Goal: Task Accomplishment & Management: Manage account settings

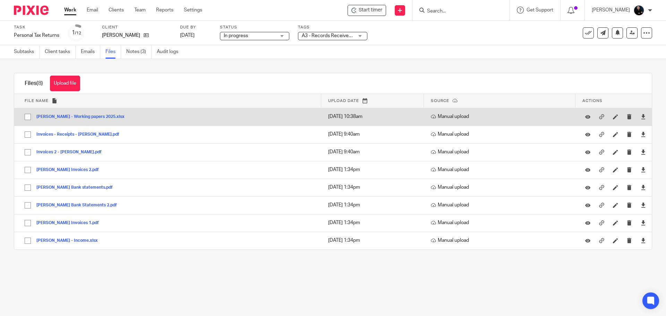
click at [47, 116] on button "Yvonne Ware Owen - Working papers 2025.xlsx" at bounding box center [82, 116] width 93 height 5
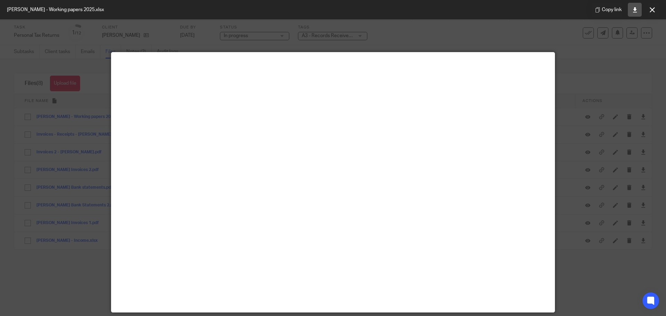
click at [637, 10] on link at bounding box center [634, 10] width 14 height 14
click at [656, 11] on button at bounding box center [652, 10] width 14 height 14
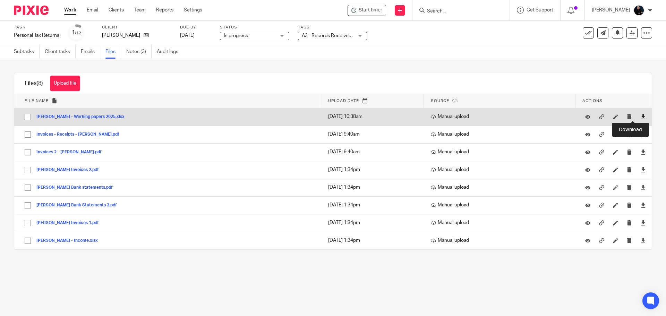
click at [640, 118] on icon at bounding box center [642, 116] width 5 height 5
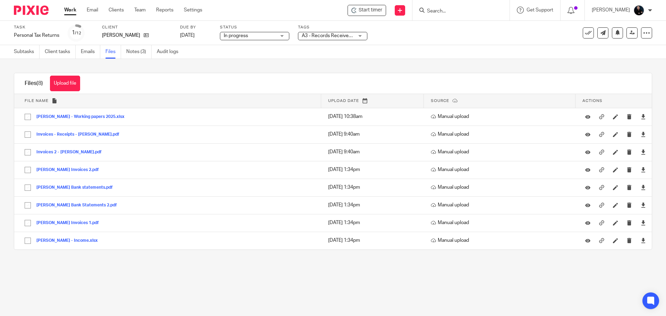
click at [172, 267] on main "Task Personal Tax Returns Save Personal Tax Returns 1 /12 Client Yvonne Ware-Ow…" at bounding box center [333, 158] width 666 height 316
click at [133, 52] on link "Notes (3)" at bounding box center [138, 52] width 25 height 14
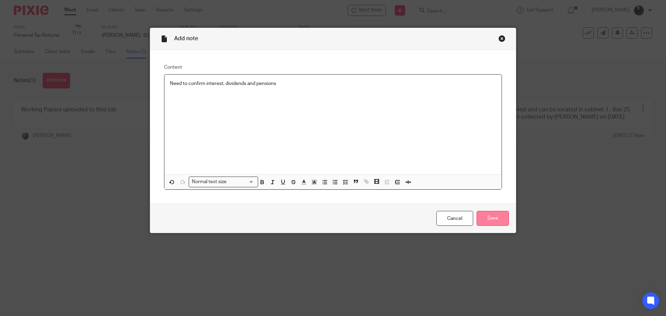
click at [485, 219] on input "Save" at bounding box center [492, 218] width 32 height 15
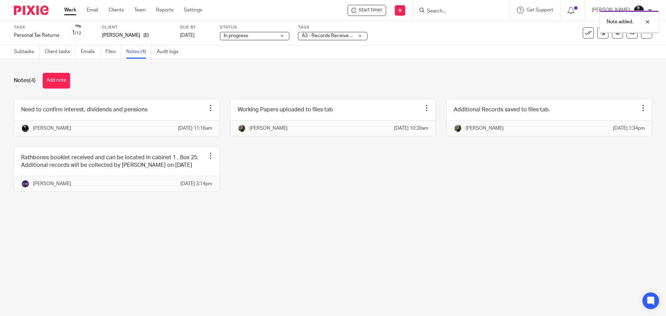
click at [390, 202] on div "Need to confirm interest, dividends and pensions Edit note Delete note [PERSON_…" at bounding box center [327, 150] width 649 height 103
click at [385, 85] on div "Notes (4) Add note" at bounding box center [333, 81] width 638 height 16
click at [114, 53] on link "Files" at bounding box center [113, 52] width 16 height 14
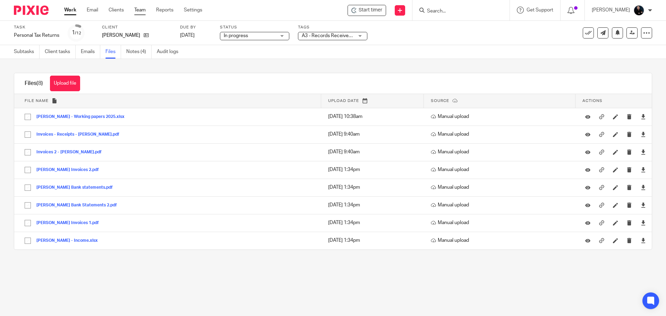
click at [136, 9] on link "Team" at bounding box center [139, 10] width 11 height 7
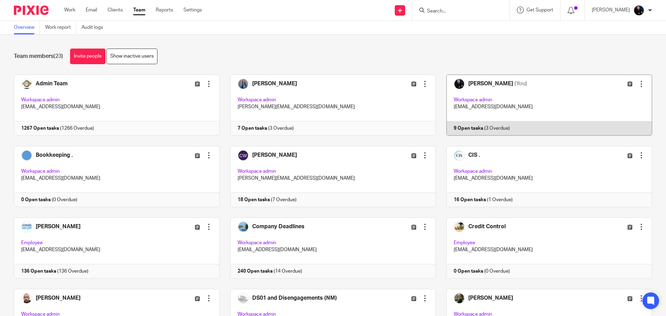
click at [463, 84] on link at bounding box center [543, 105] width 216 height 61
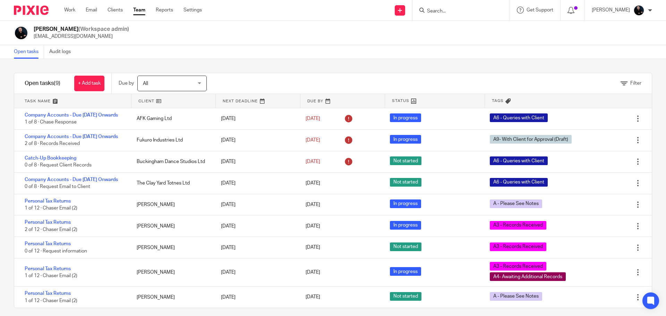
click at [382, 68] on div "Filter tasks Only show tasks matching all of these conditions 1 Client name Is …" at bounding box center [333, 187] width 666 height 257
click at [308, 81] on div "Filter" at bounding box center [437, 83] width 427 height 20
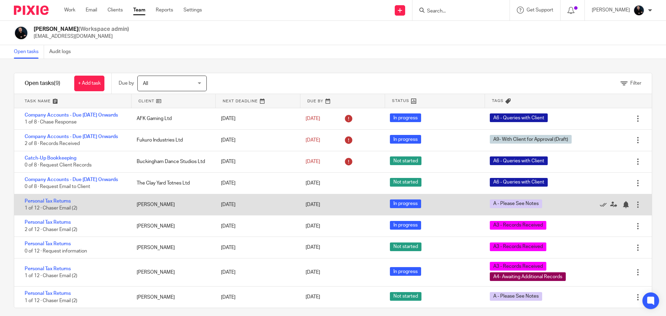
scroll to position [15, 0]
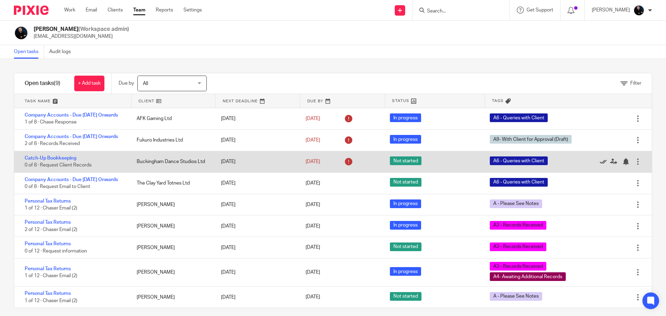
click at [599, 159] on icon at bounding box center [602, 161] width 7 height 7
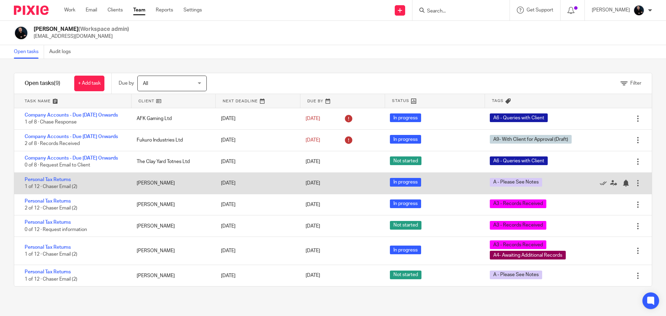
scroll to position [0, 0]
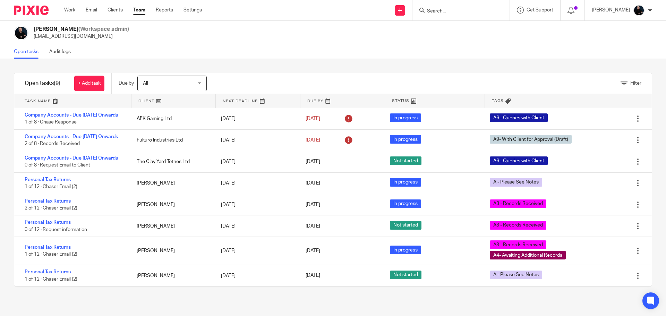
click at [281, 59] on div "Filter tasks Only show tasks matching all of these conditions 1 Client name Is …" at bounding box center [333, 187] width 666 height 257
click at [294, 42] on div "Ben Gruber (Workspace admin) ben@accounting4everything.com" at bounding box center [333, 33] width 666 height 24
click at [235, 68] on div "Filter tasks Only show tasks matching all of these conditions 1 Client name Is …" at bounding box center [333, 187] width 666 height 257
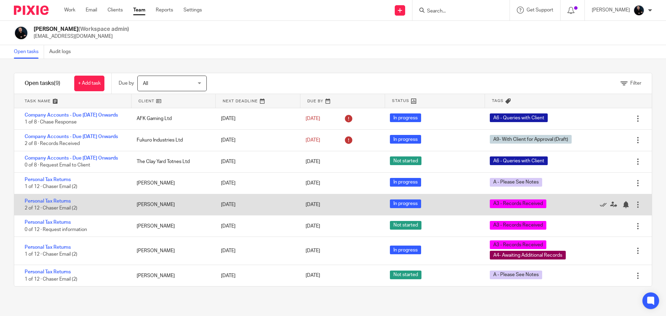
scroll to position [6, 0]
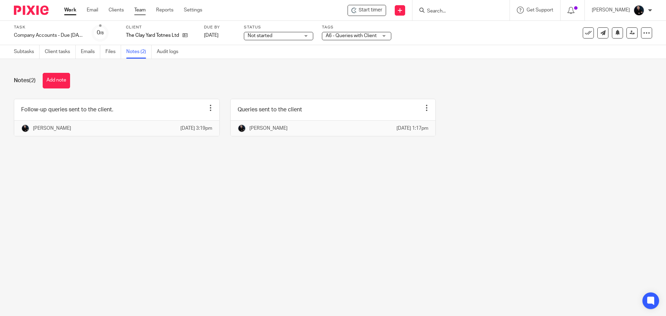
click at [139, 11] on link "Team" at bounding box center [139, 10] width 11 height 7
